Goal: Information Seeking & Learning: Learn about a topic

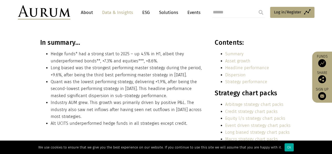
scroll to position [90, 0]
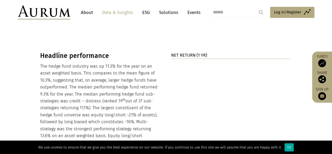
scroll to position [529, 0]
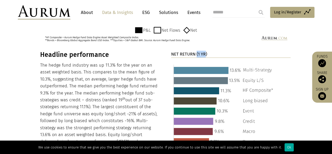
drag, startPoint x: 205, startPoint y: 47, endPoint x: 197, endPoint y: 47, distance: 8.4
click at [197, 51] on strong "NET RETURN (1 YR)" at bounding box center [189, 53] width 36 height 5
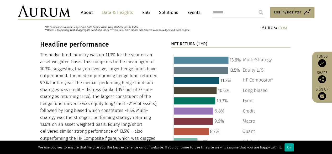
scroll to position [539, 0]
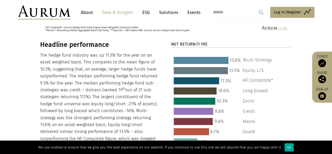
click at [245, 73] on img at bounding box center [223, 104] width 105 height 104
click at [255, 73] on img at bounding box center [223, 104] width 105 height 104
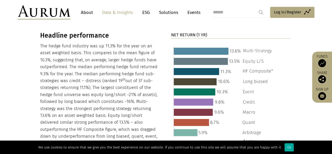
scroll to position [545, 0]
